Goal: Transaction & Acquisition: Book appointment/travel/reservation

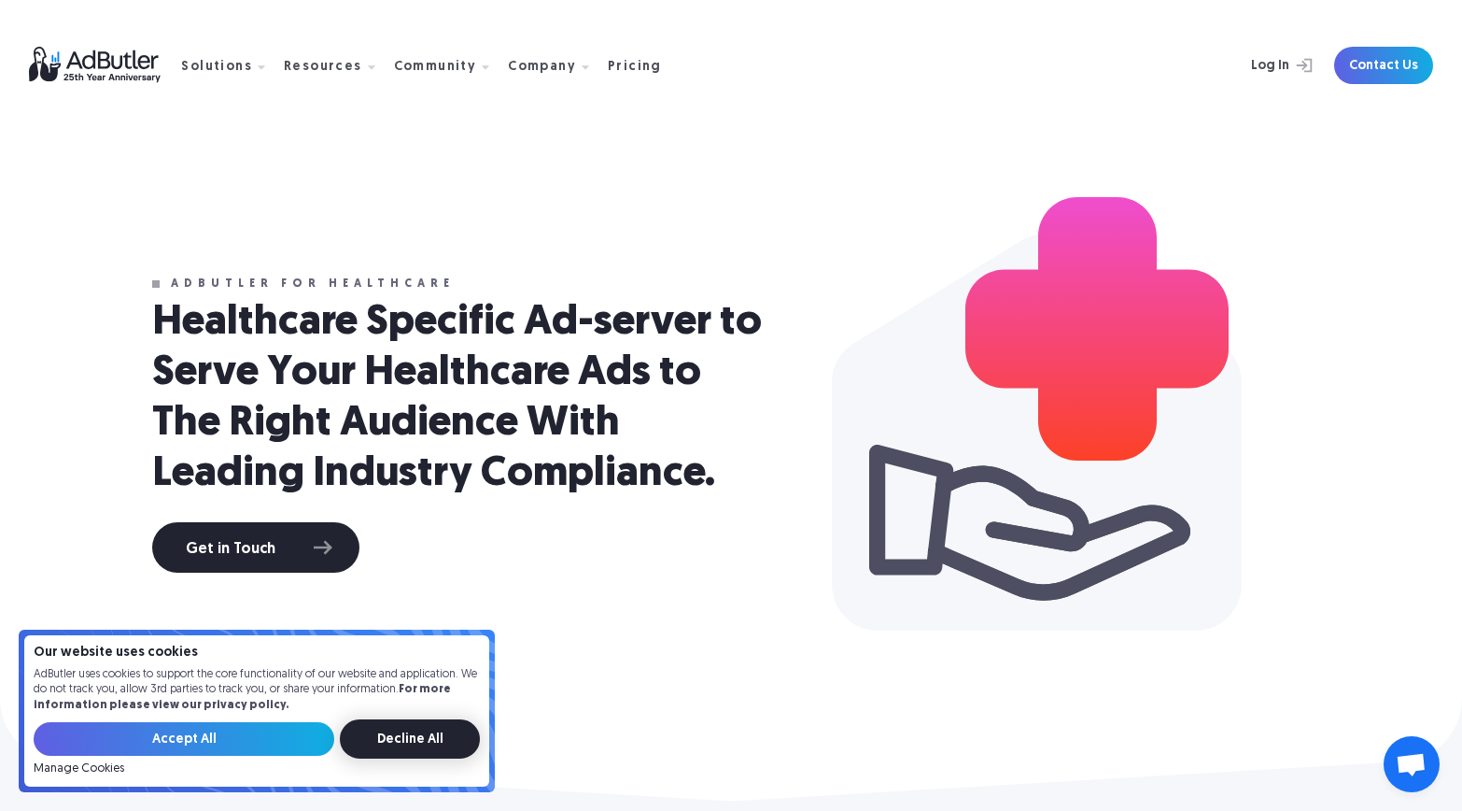
click at [421, 728] on input "Decline All" at bounding box center [410, 738] width 140 height 39
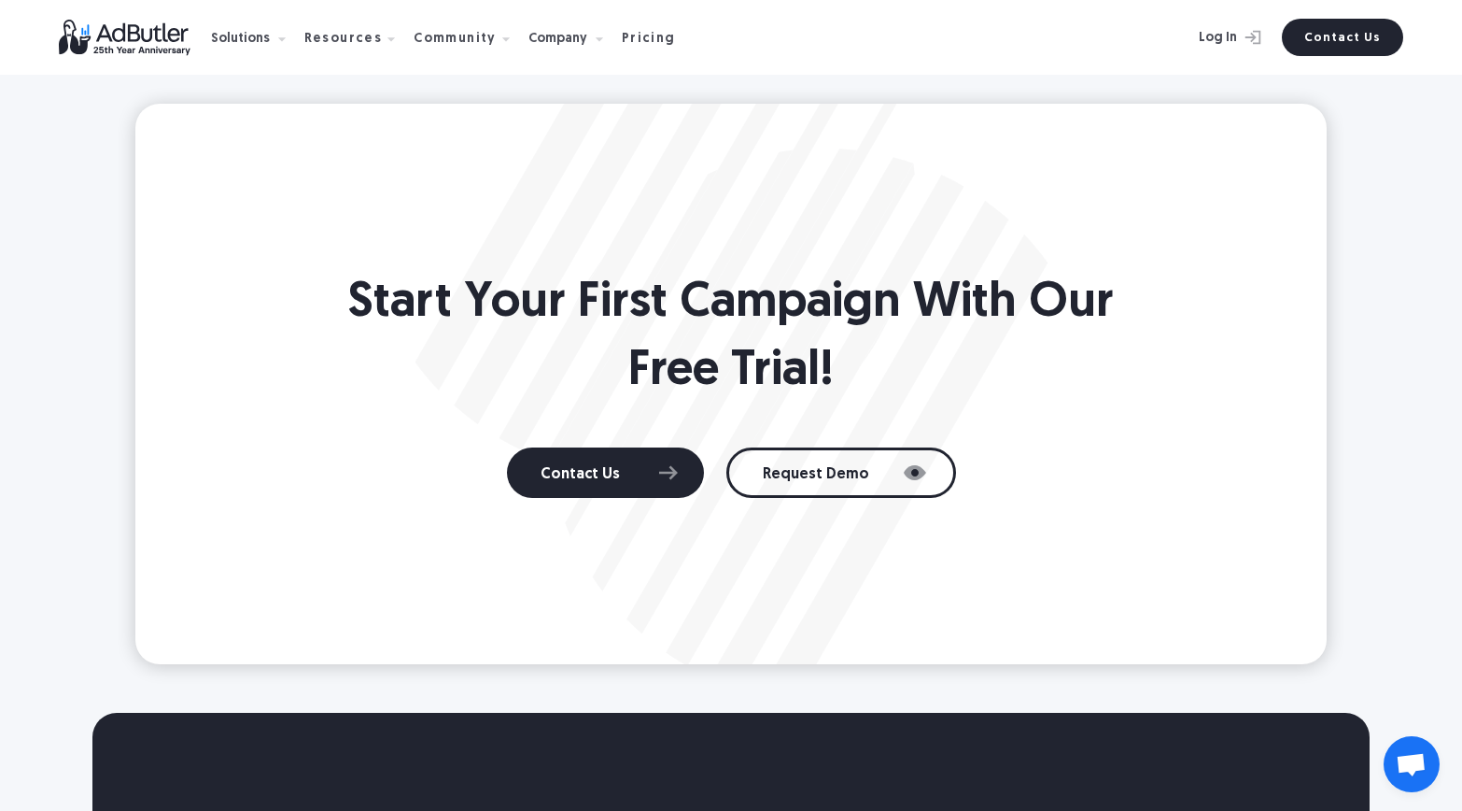
scroll to position [4569, 0]
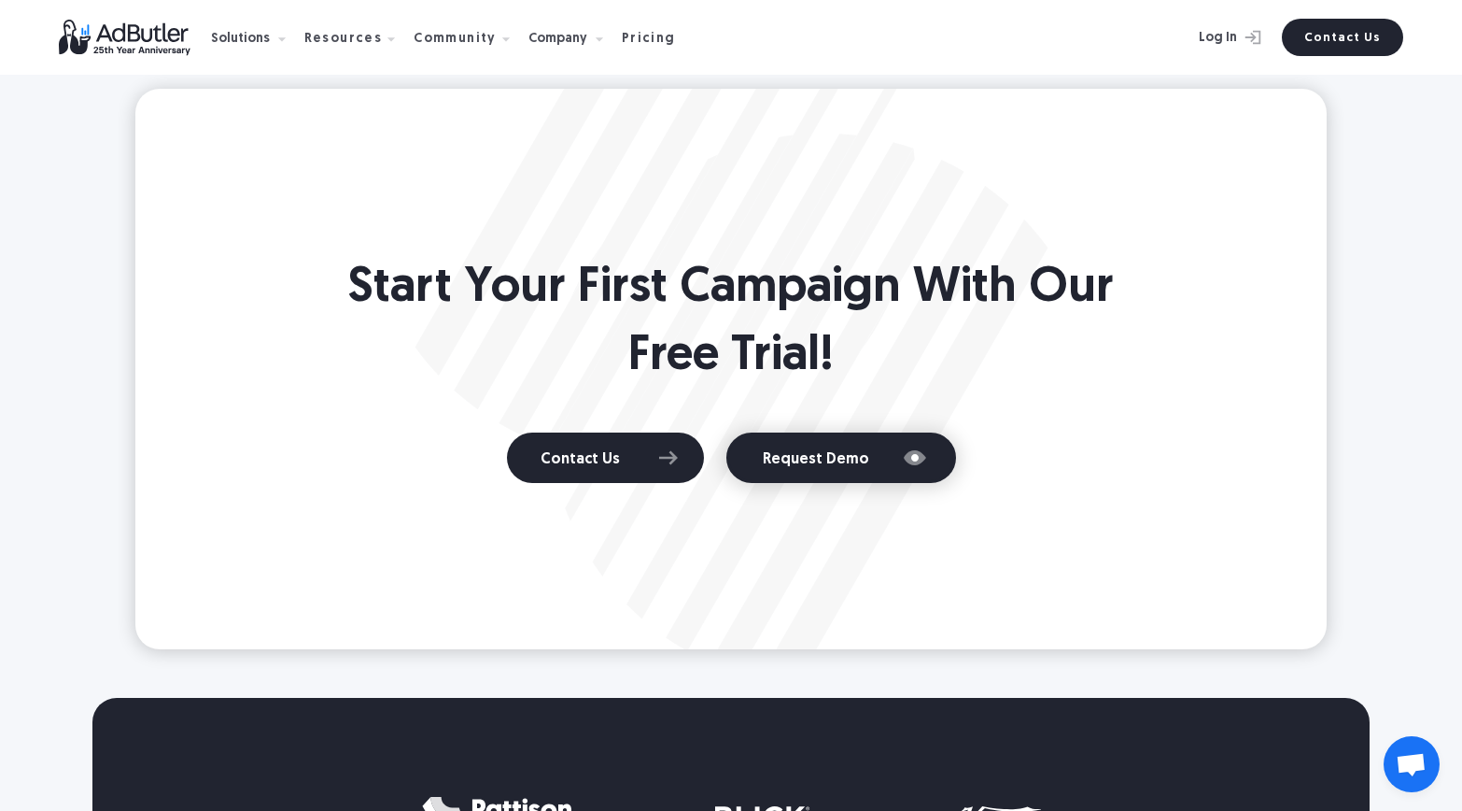
click at [837, 458] on link "Request Demo" at bounding box center [842, 457] width 230 height 50
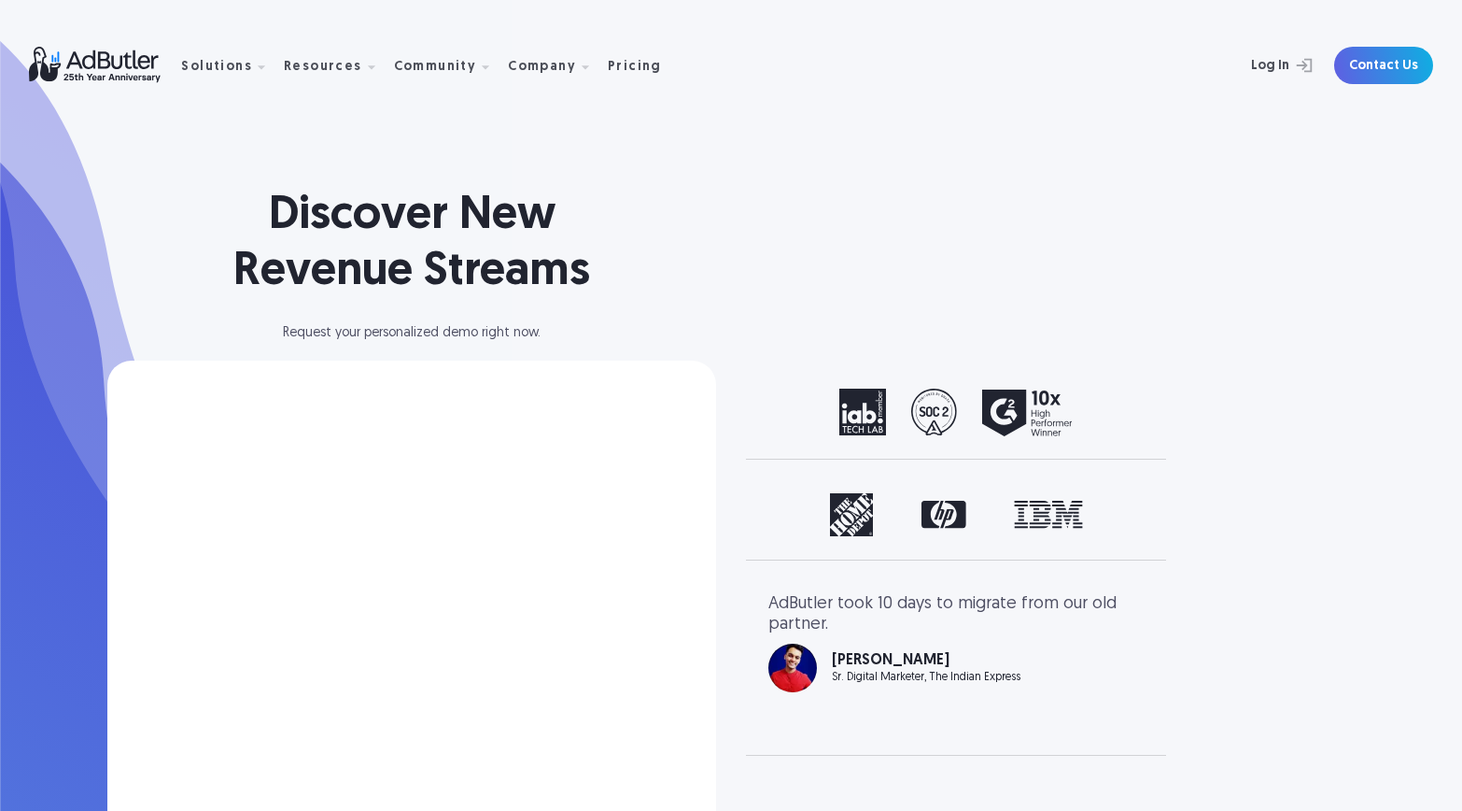
select select "[GEOGRAPHIC_DATA]"
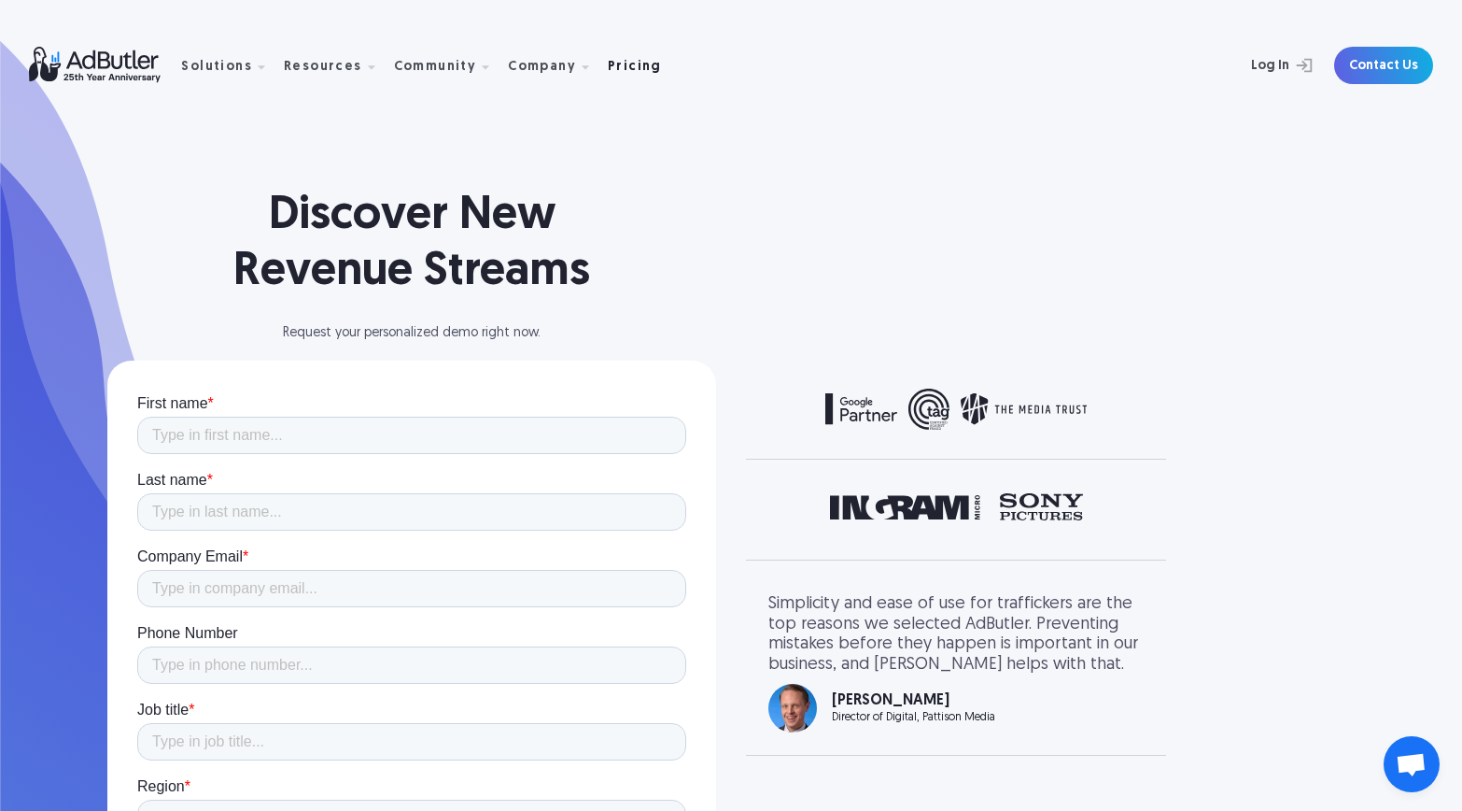
click at [618, 64] on div "Pricing" at bounding box center [635, 67] width 54 height 13
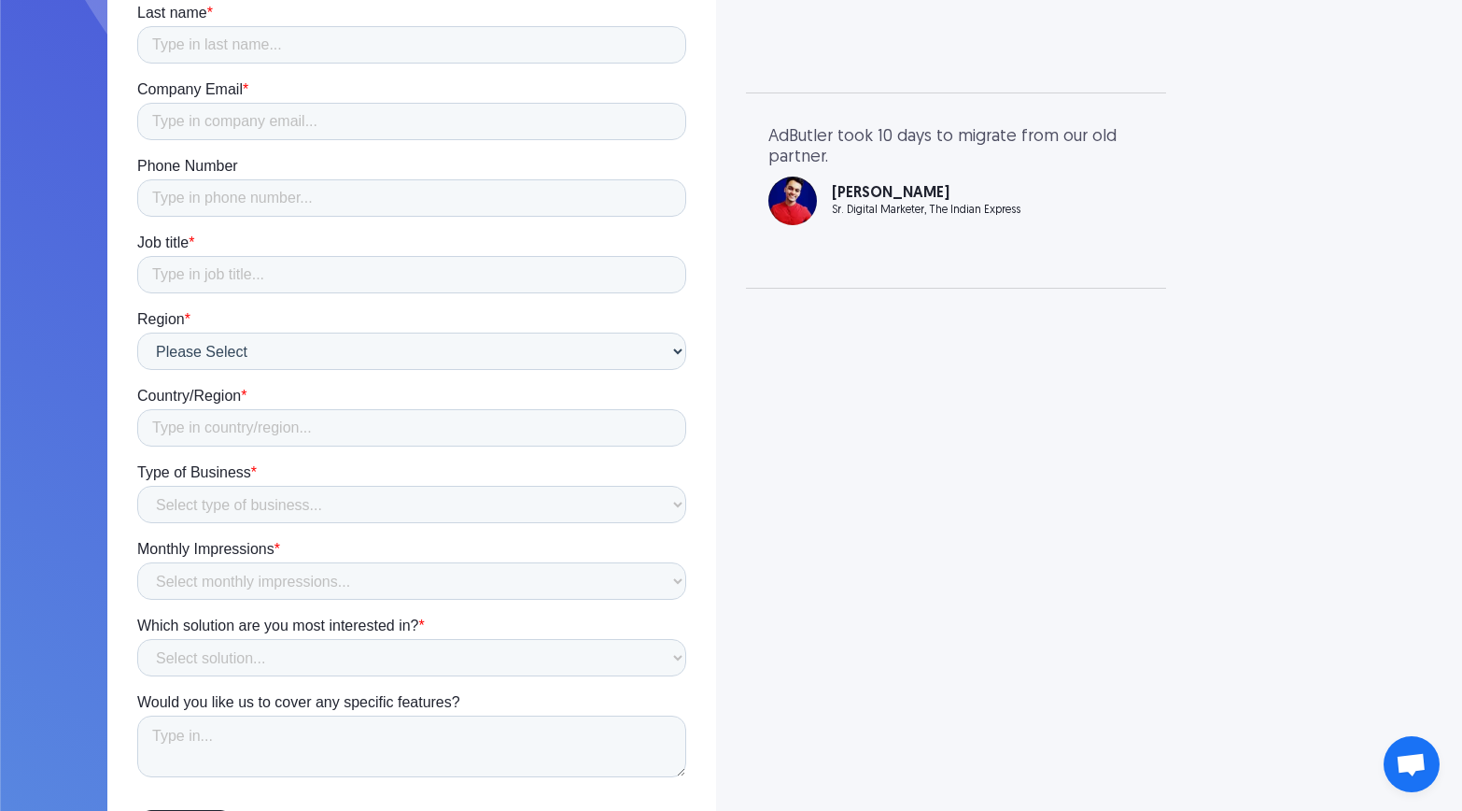
scroll to position [482, 0]
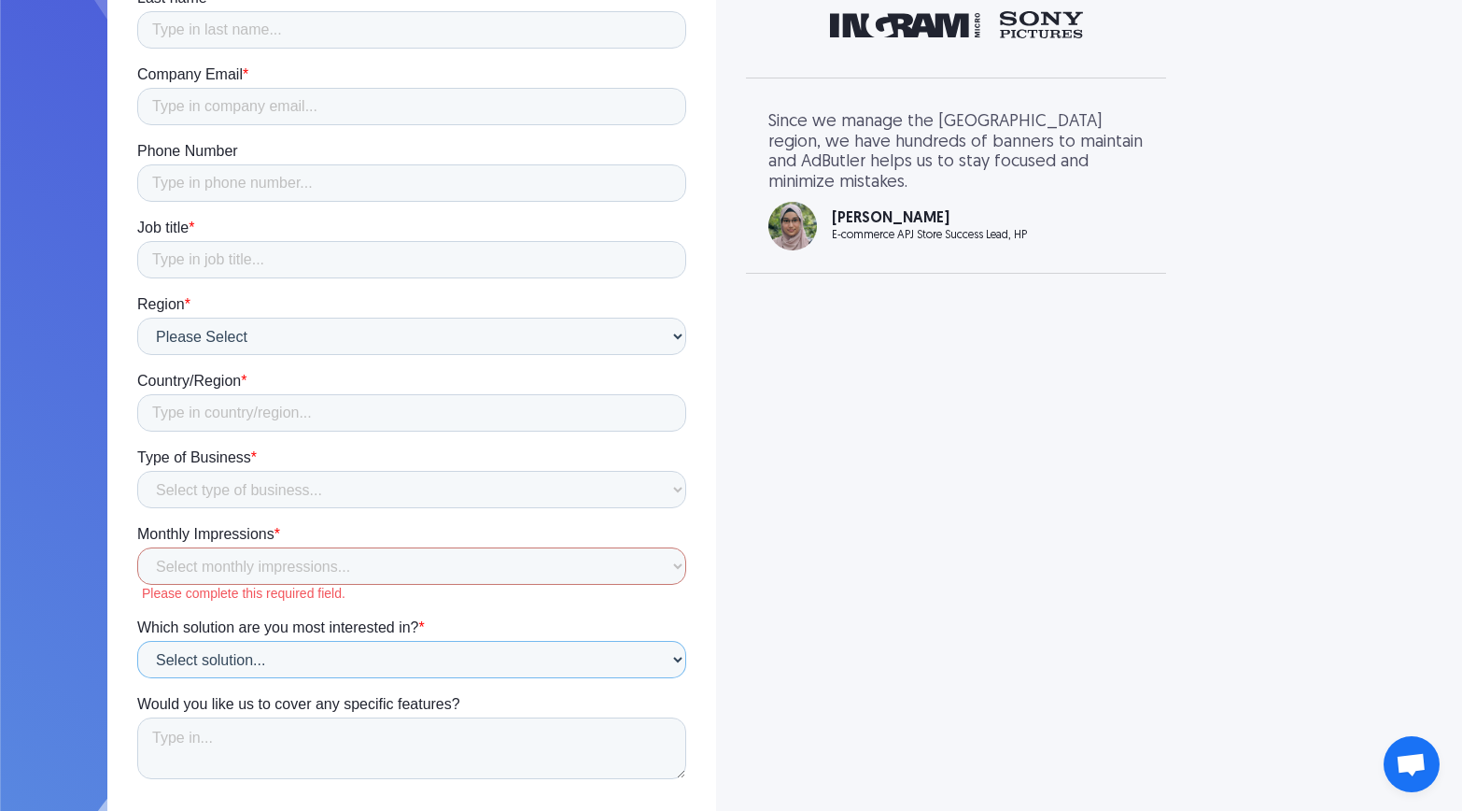
drag, startPoint x: 646, startPoint y: 653, endPoint x: 741, endPoint y: 638, distance: 96.4
click at [686, 638] on html "First name * Last name * Company Email * Phone Number Job title * Region * Plea…" at bounding box center [411, 397] width 549 height 971
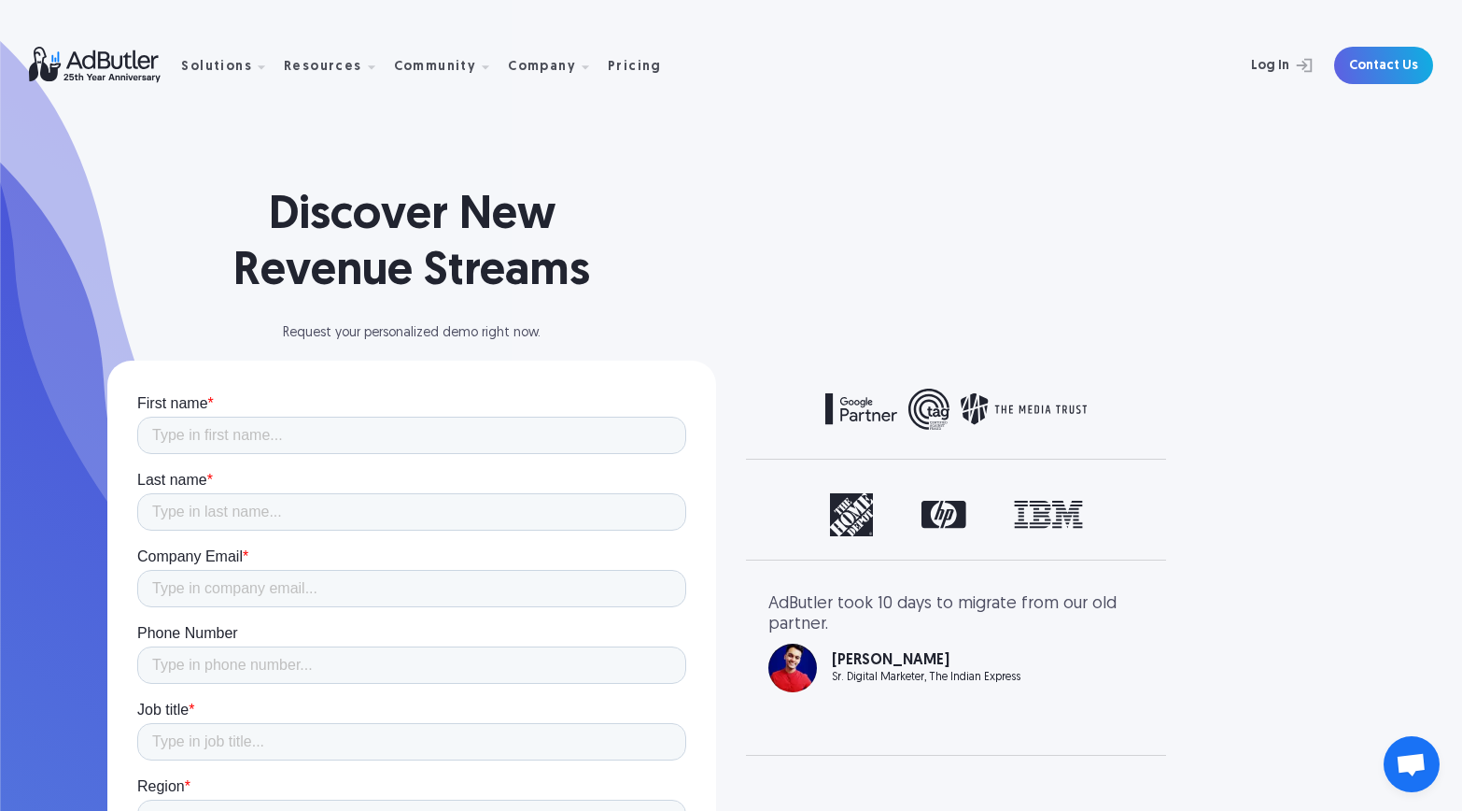
scroll to position [0, 0]
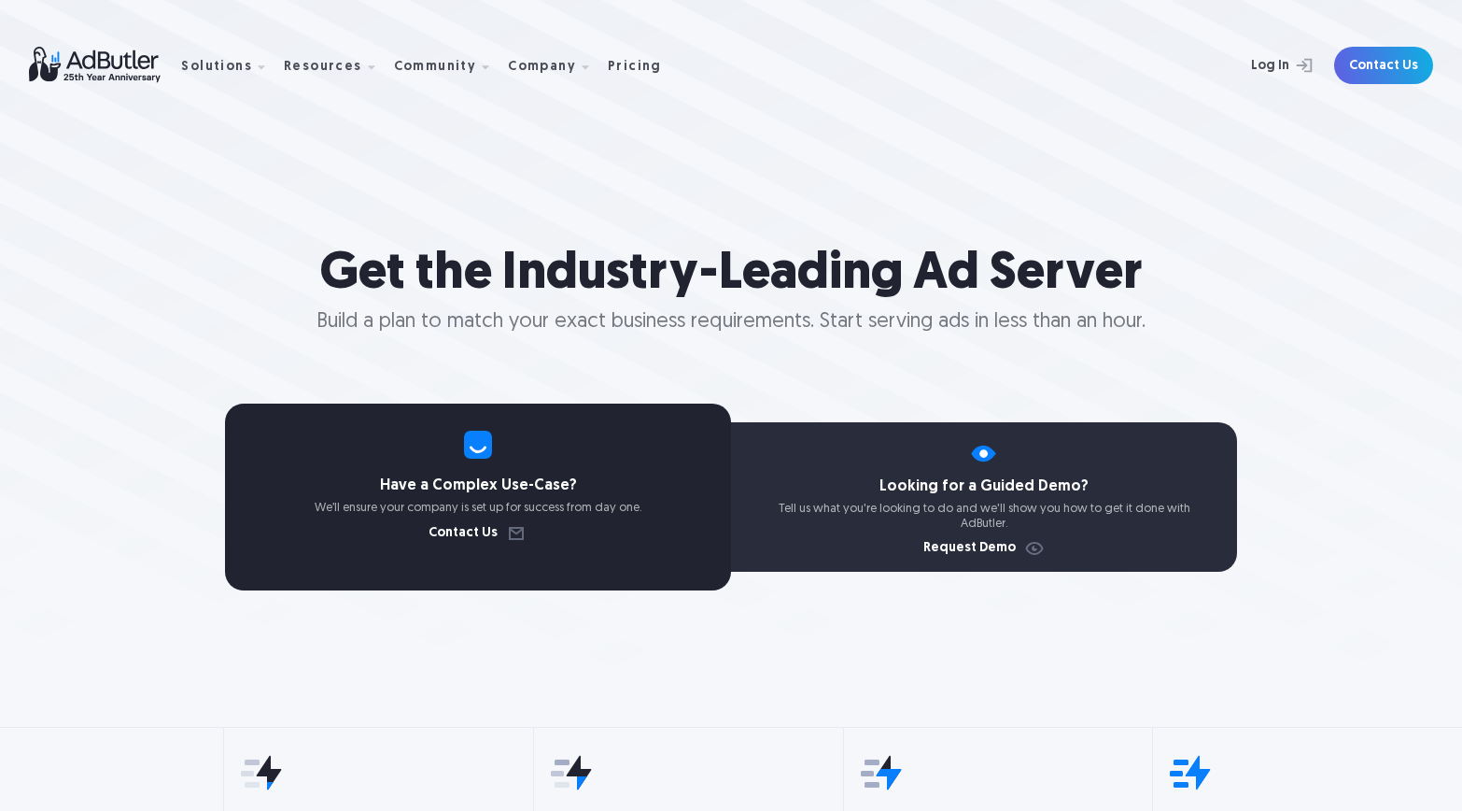
select select "North America"
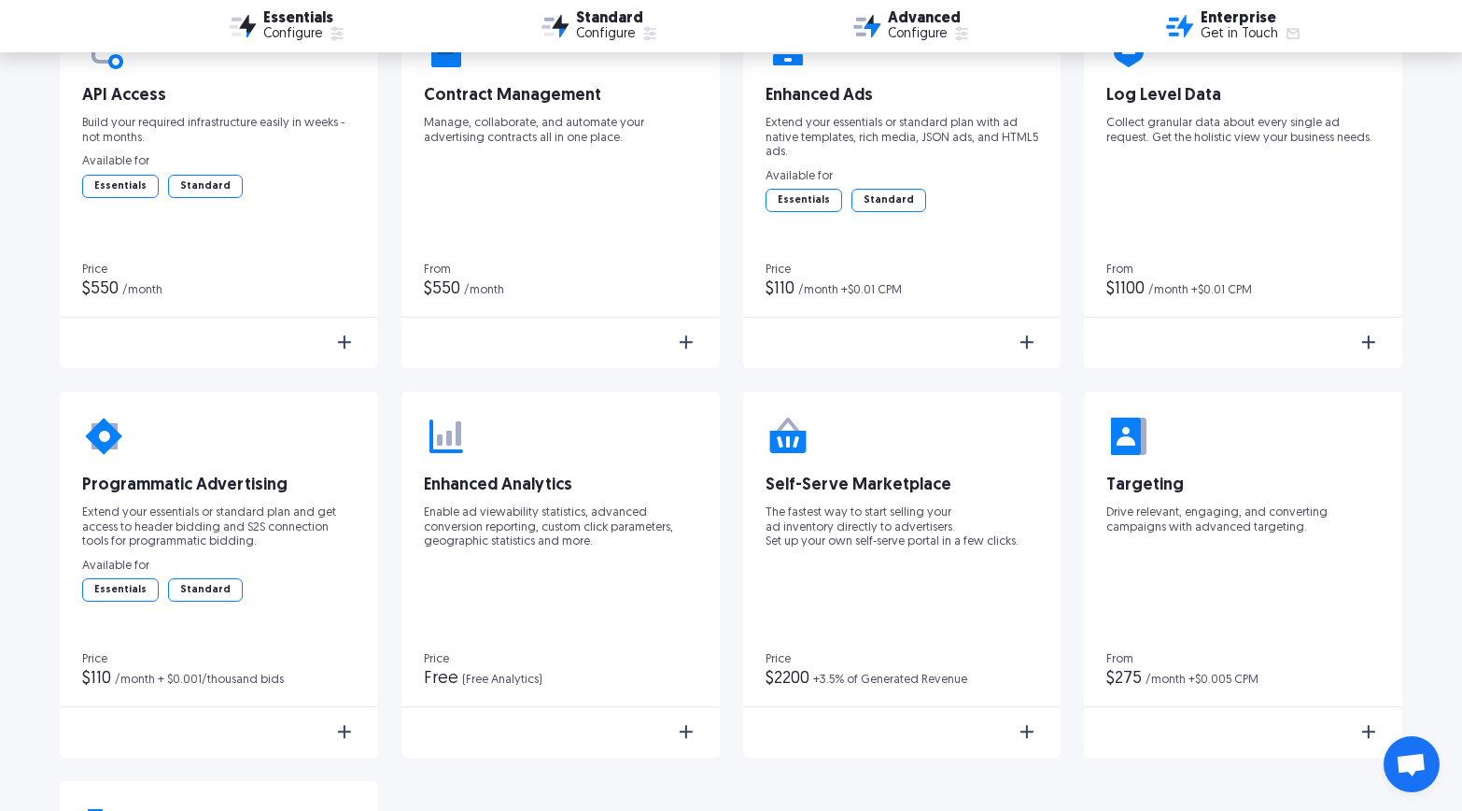
scroll to position [3071, 0]
